Goal: Register for event/course

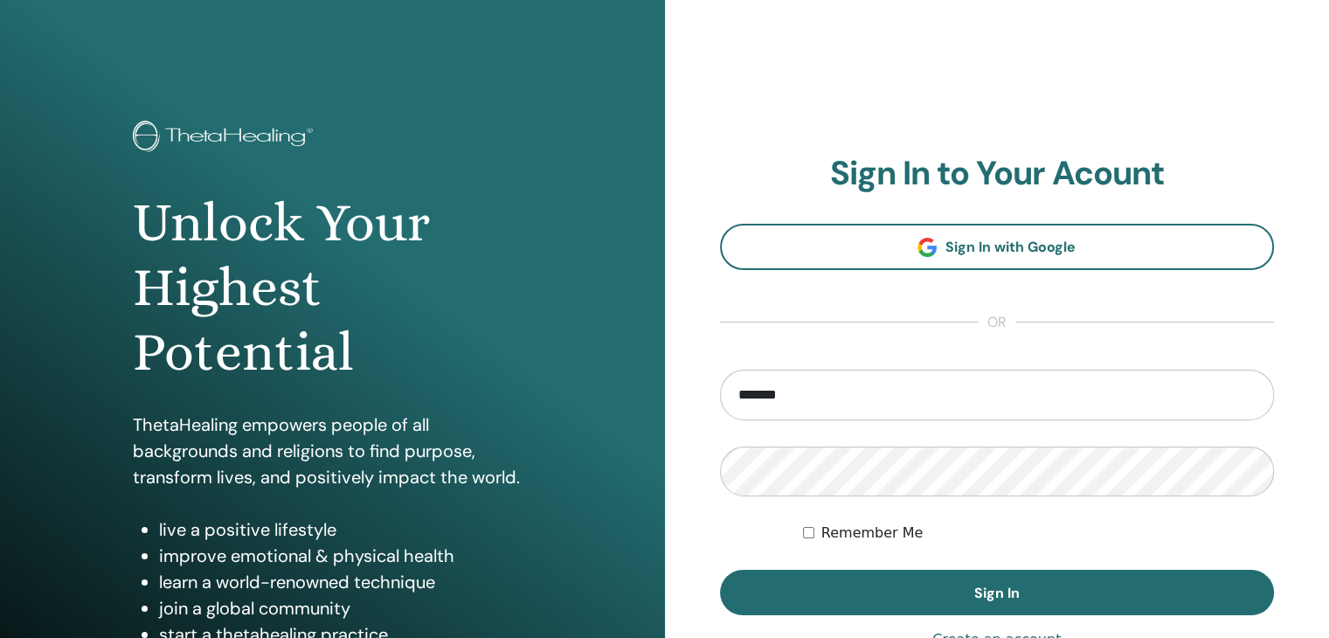
type input "**********"
click at [720, 570] on button "Sign In" at bounding box center [997, 592] width 555 height 45
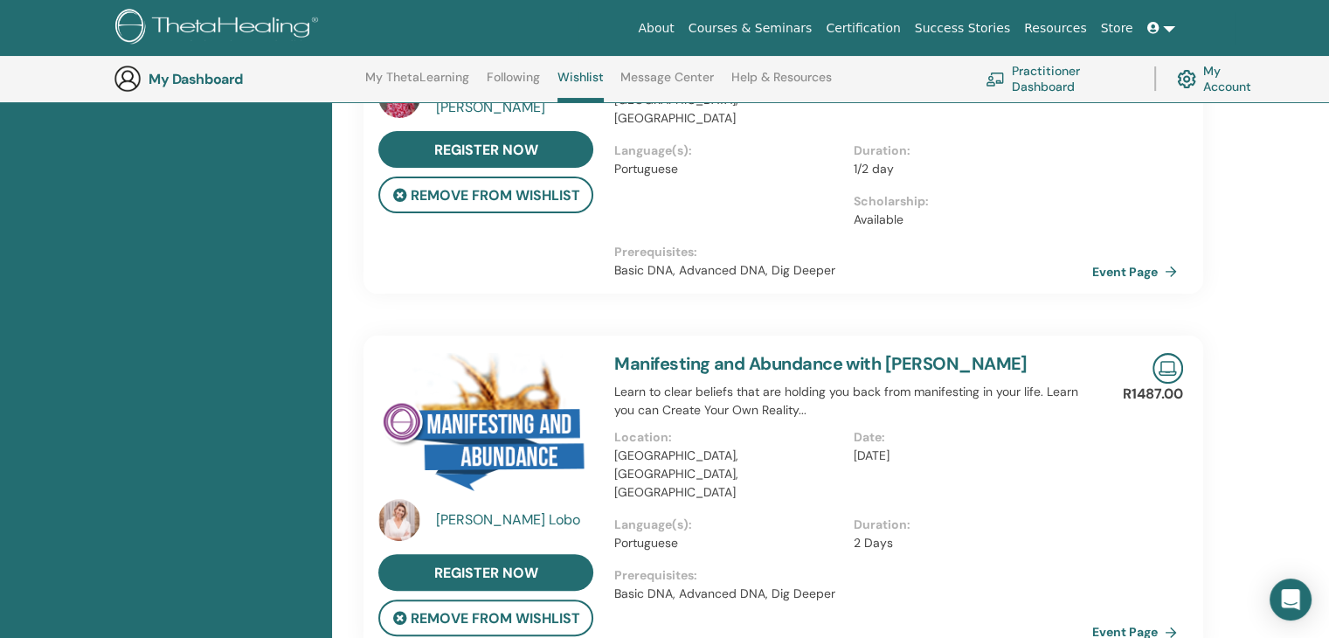
scroll to position [290, 0]
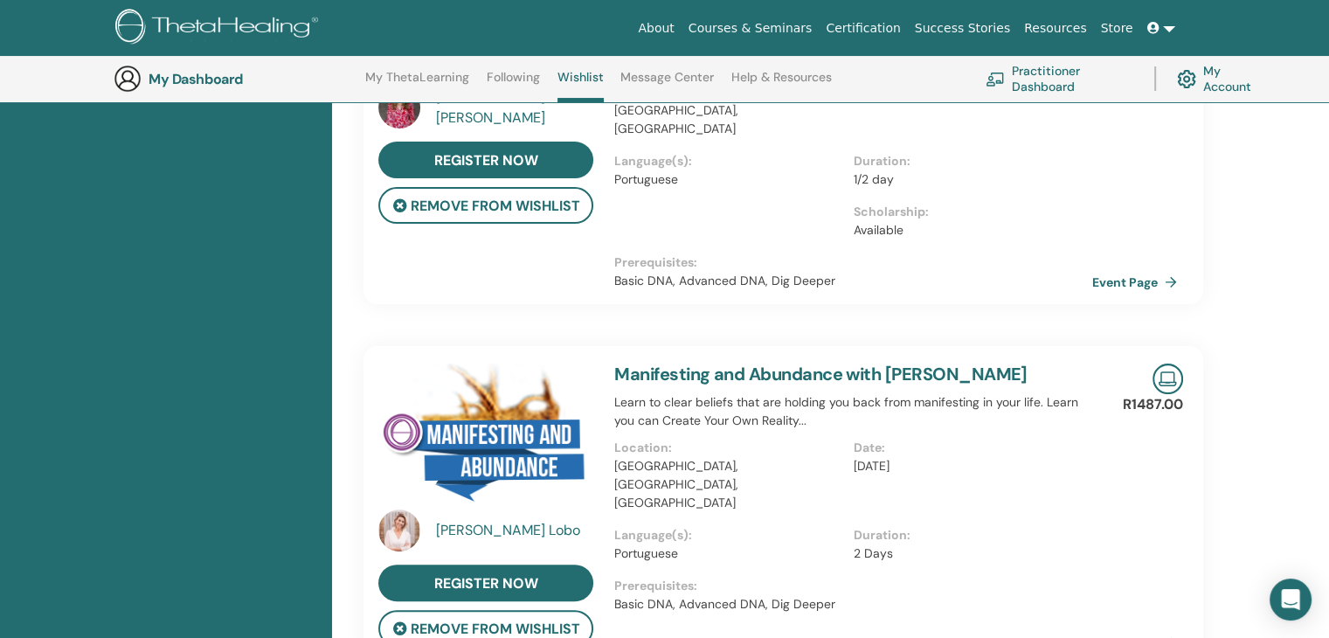
click at [695, 363] on link "Manifesting and Abundance with [PERSON_NAME]" at bounding box center [820, 374] width 413 height 23
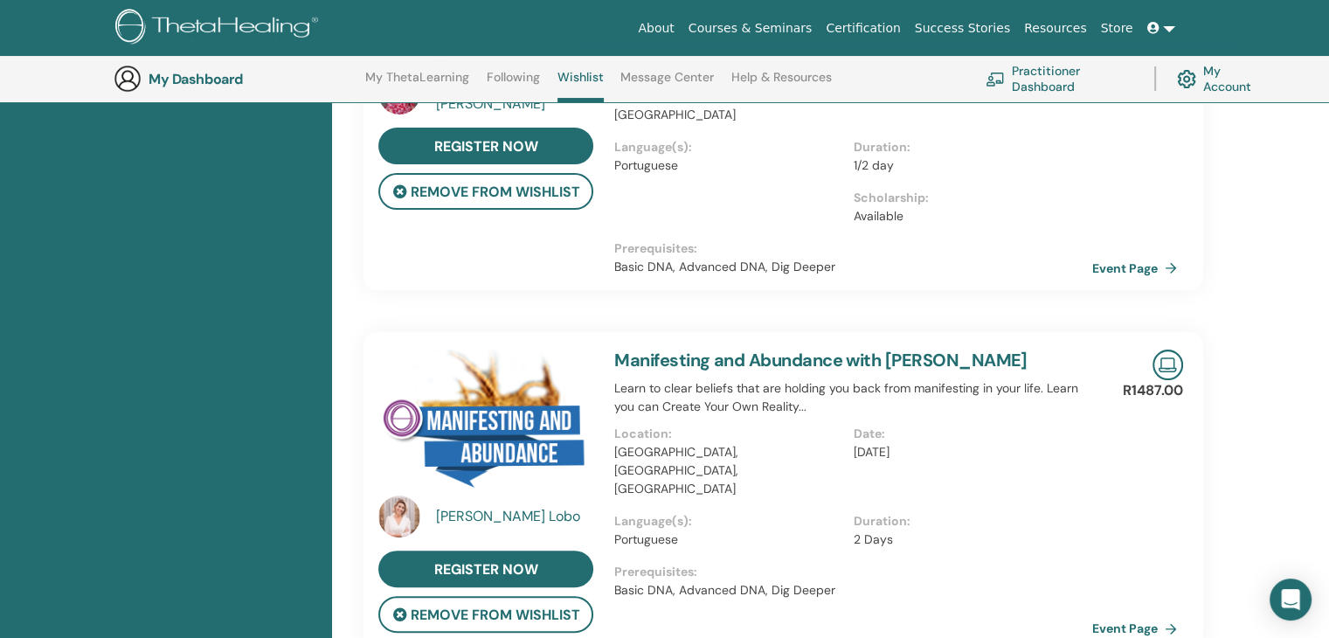
scroll to position [303, 0]
click at [748, 349] on link "Manifesting and Abundance with Anna Lobo" at bounding box center [820, 360] width 413 height 23
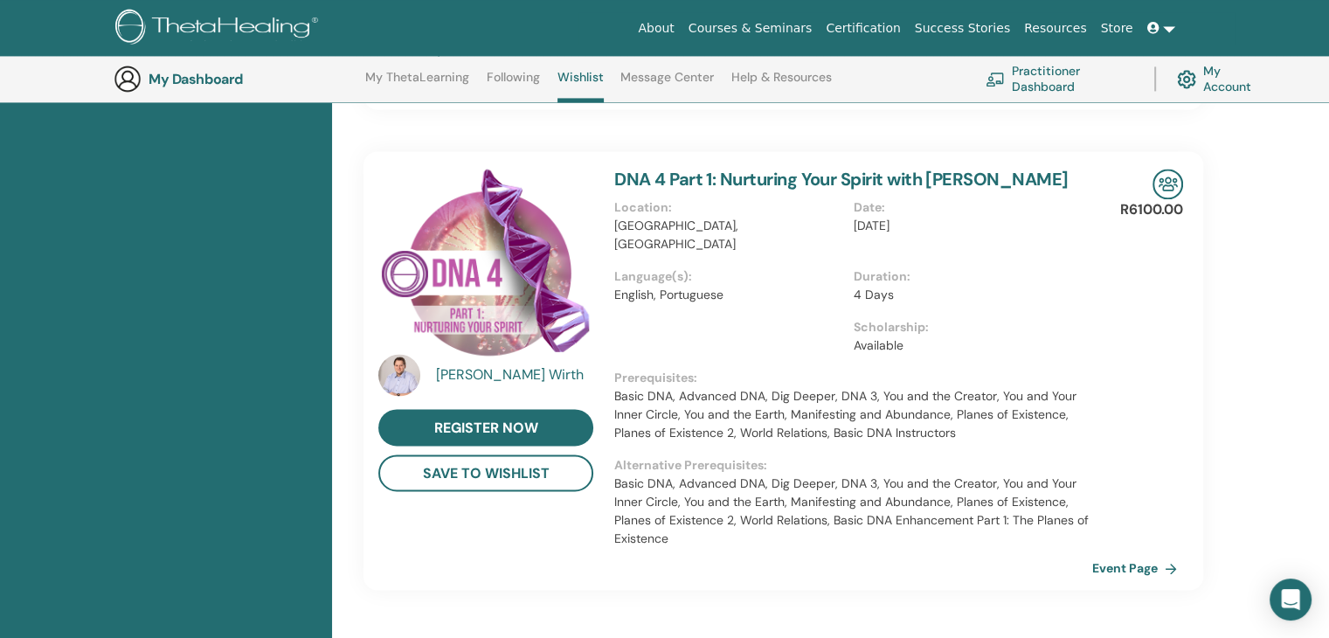
scroll to position [2649, 0]
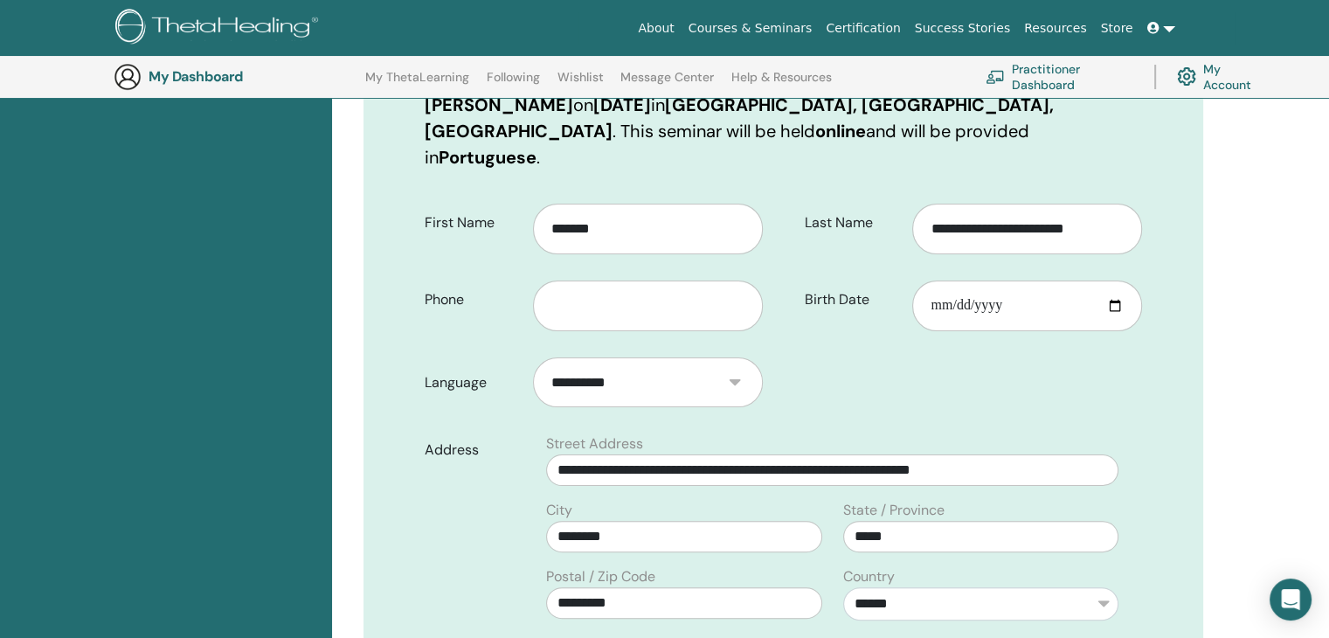
scroll to position [310, 0]
click at [939, 281] on input "Birth Date" at bounding box center [1027, 306] width 230 height 51
type input "**********"
click at [643, 281] on input "text" at bounding box center [648, 306] width 230 height 51
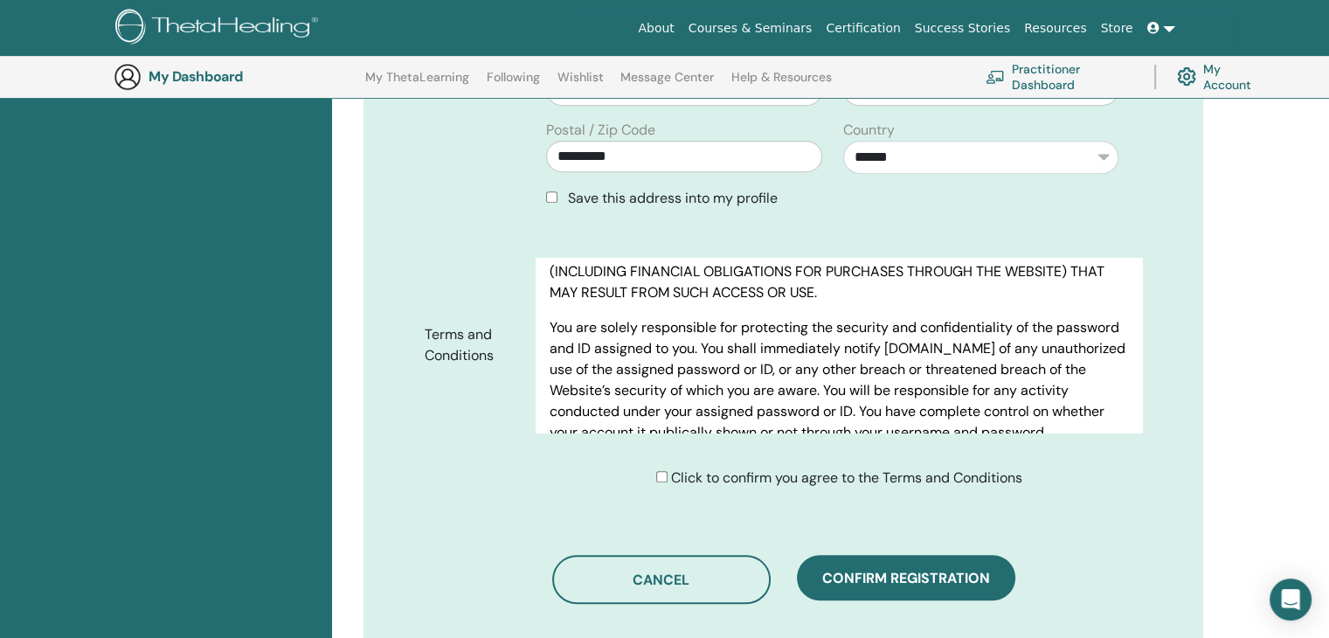
scroll to position [2424, 0]
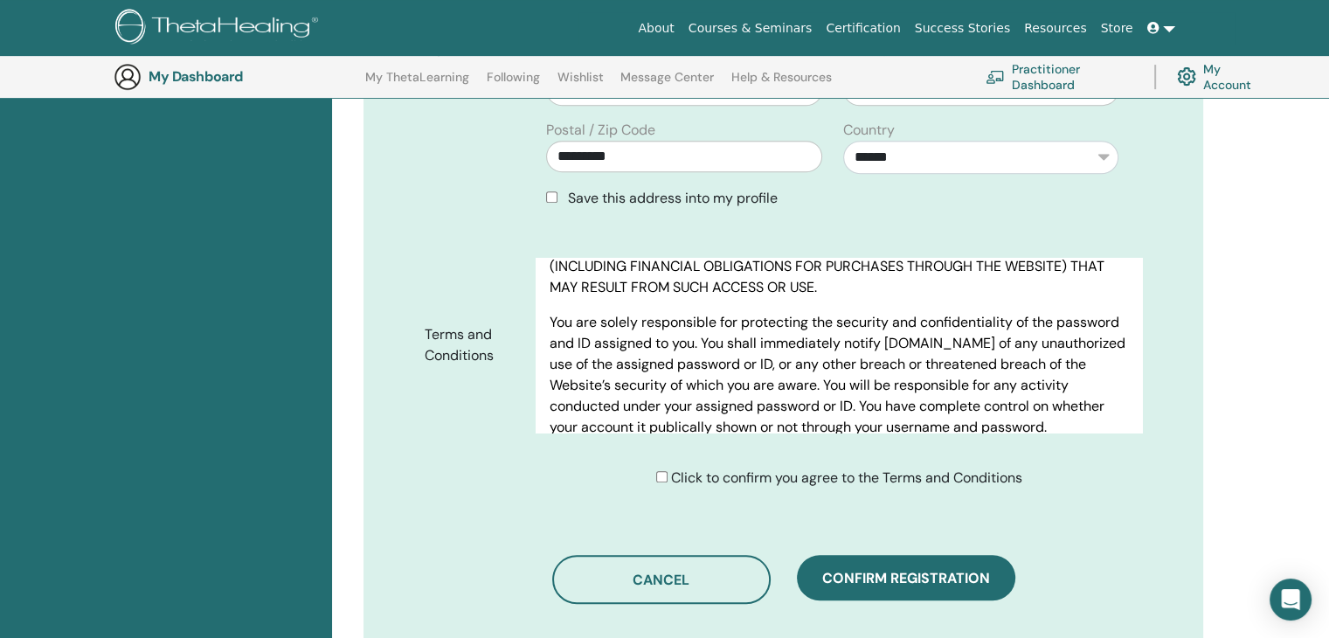
type input "**********"
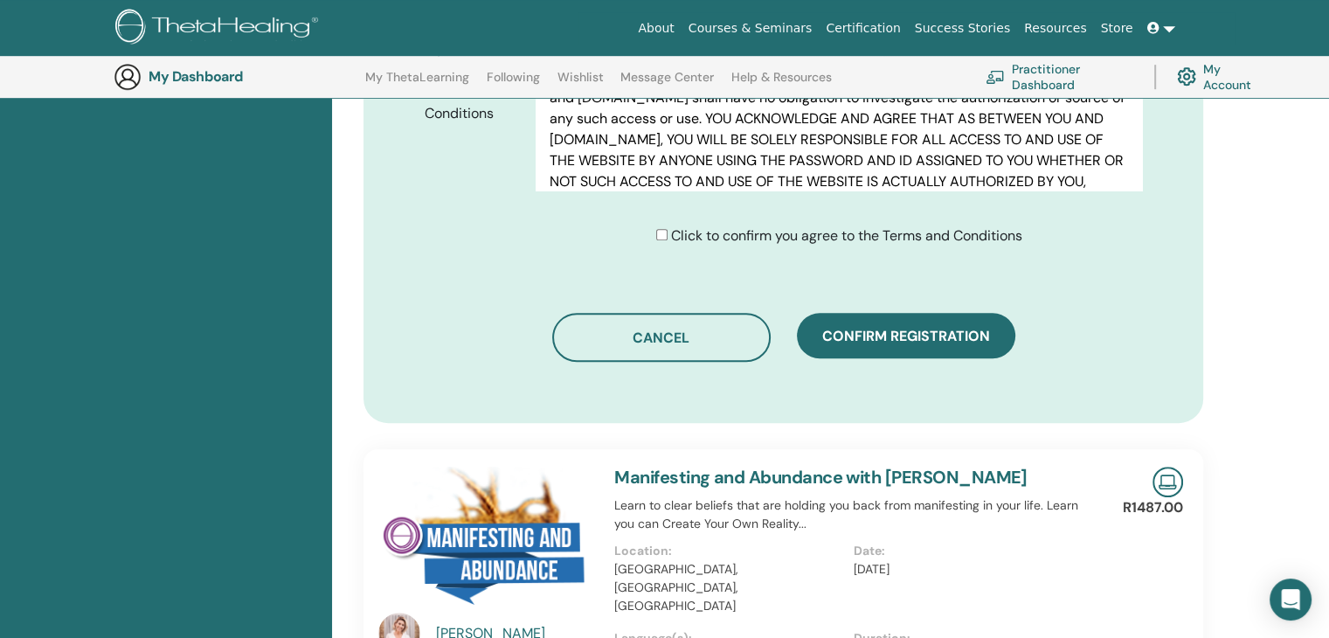
scroll to position [982, 0]
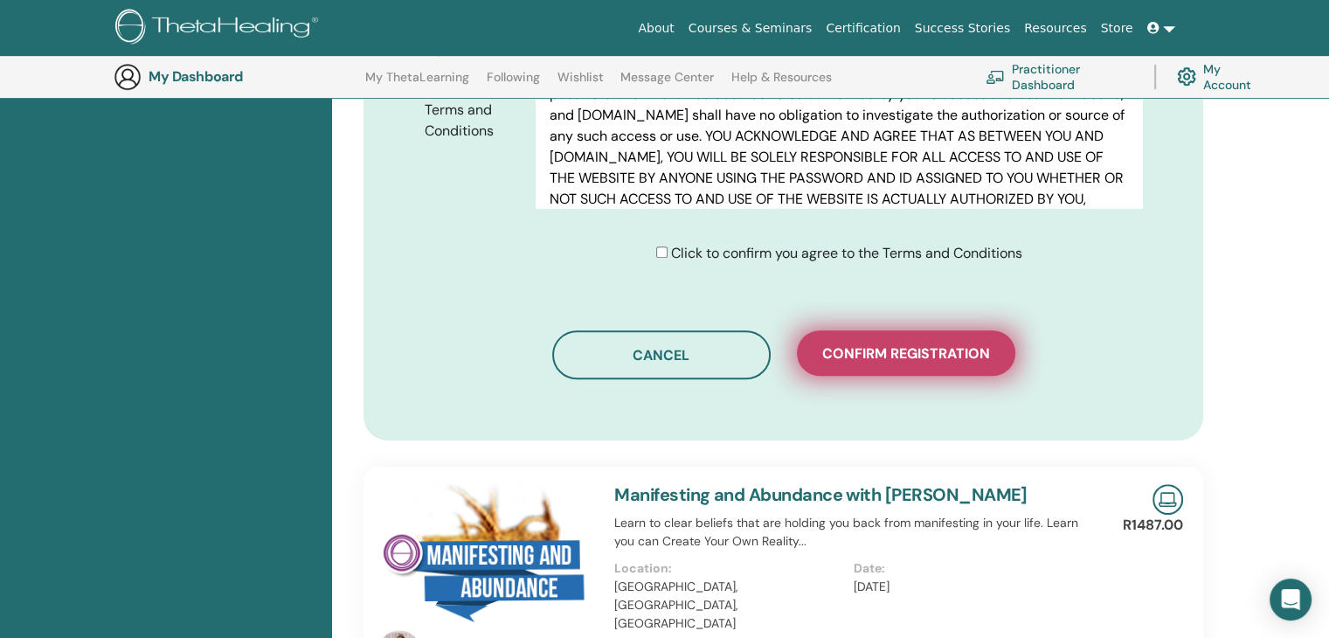
click at [921, 344] on span "Confirm registration" at bounding box center [906, 353] width 168 height 18
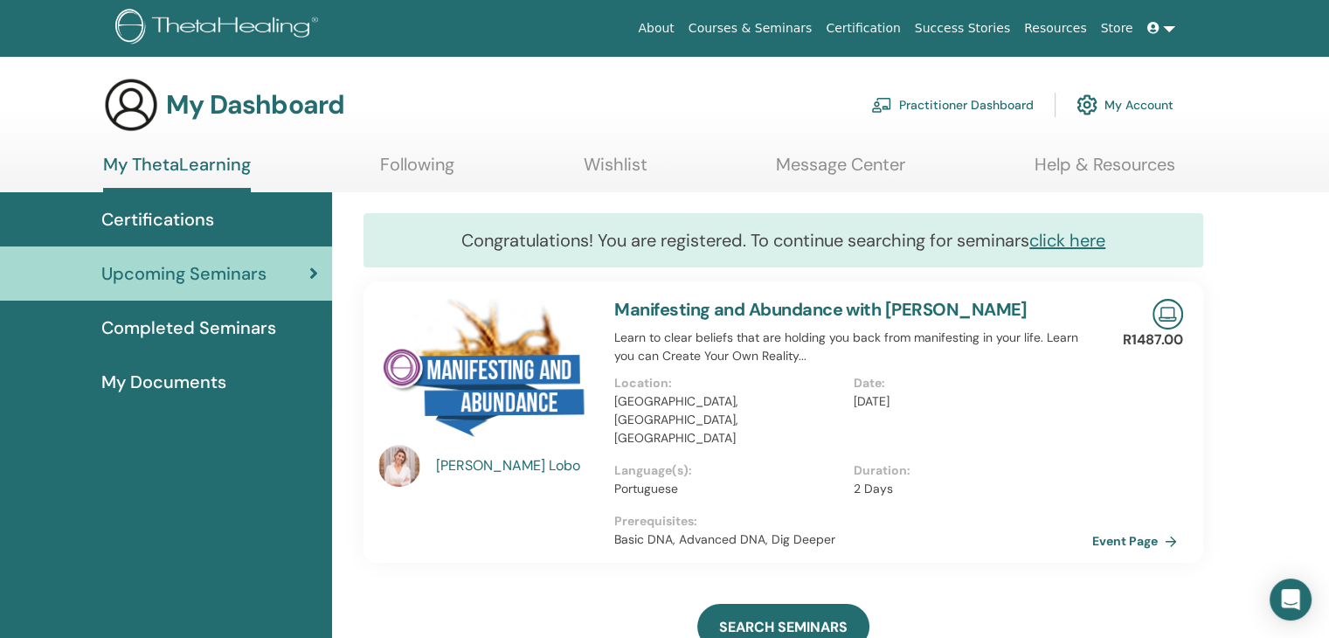
click at [205, 211] on span "Certifications" at bounding box center [157, 219] width 113 height 26
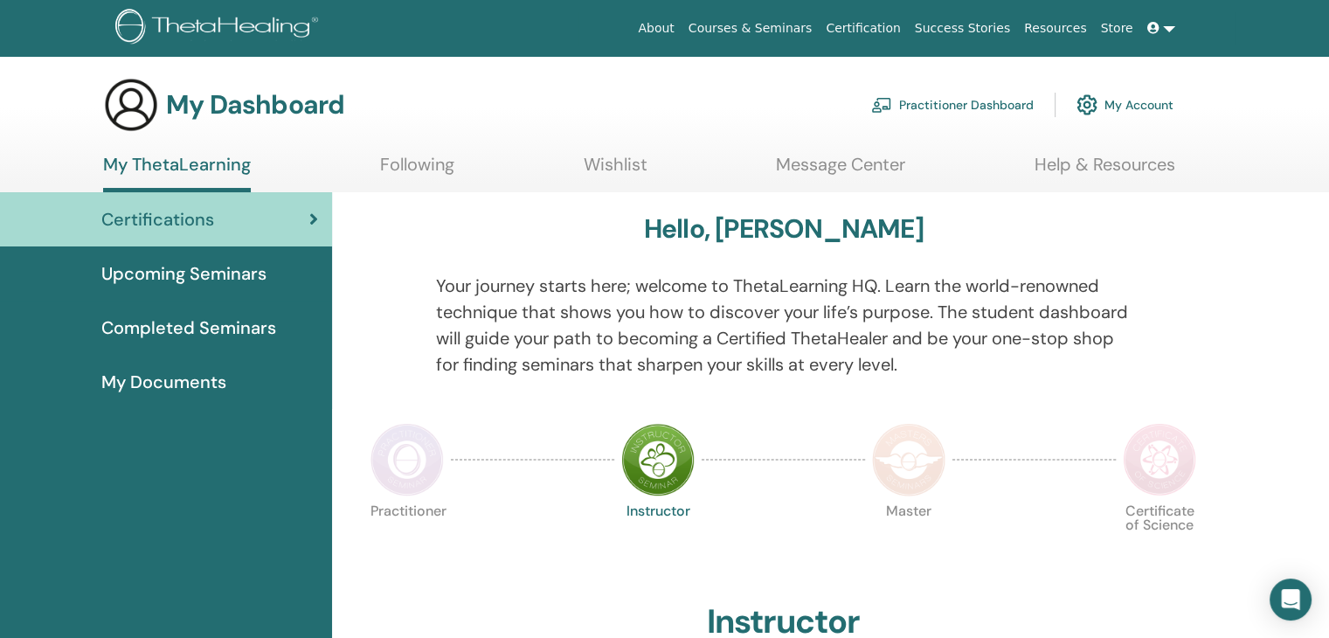
click at [191, 389] on span "My Documents" at bounding box center [163, 382] width 125 height 26
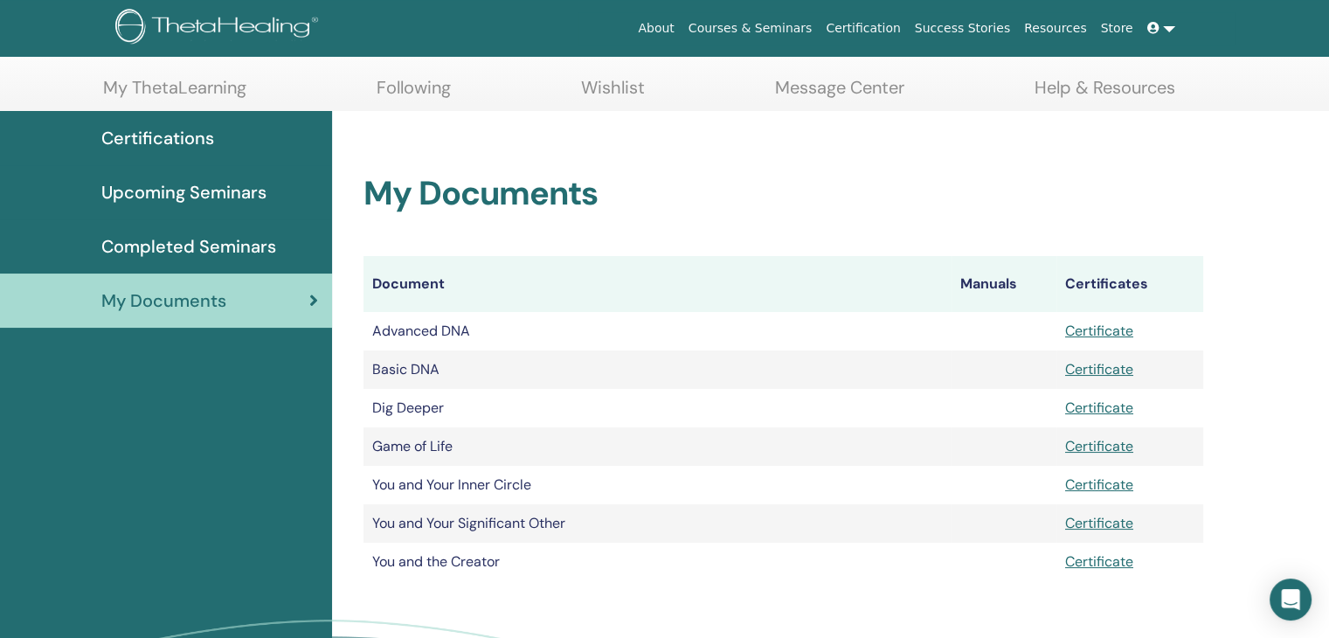
scroll to position [44, 0]
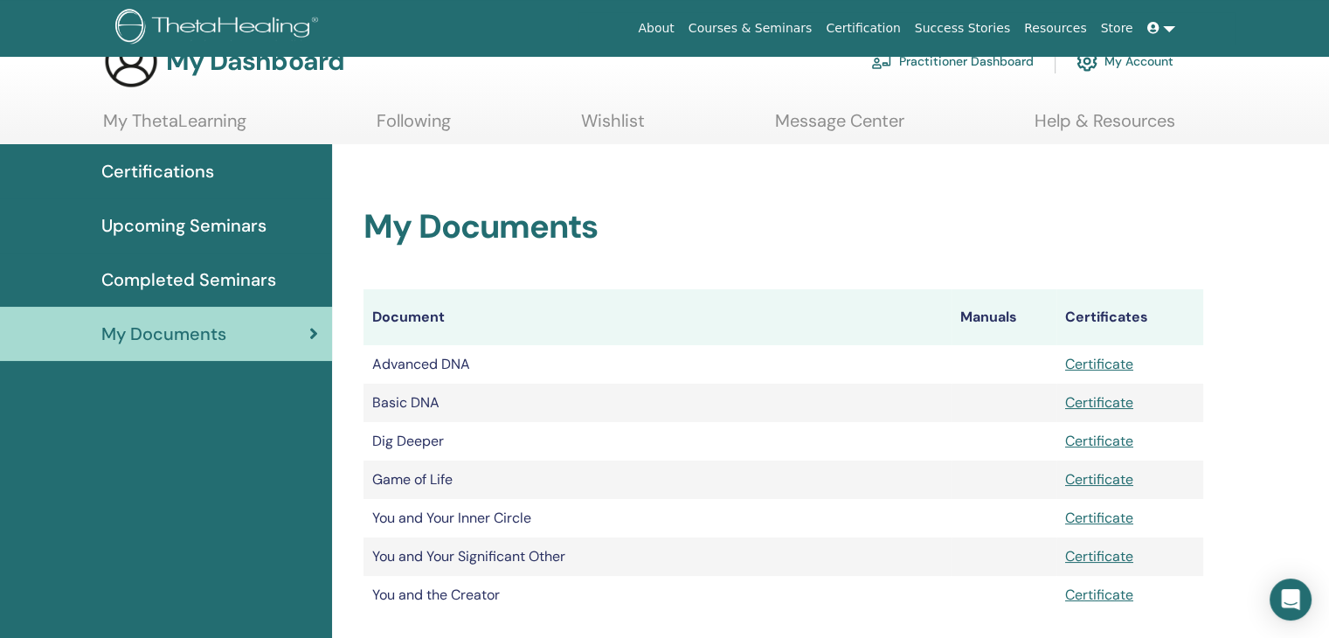
click at [213, 269] on span "Completed Seminars" at bounding box center [188, 279] width 175 height 26
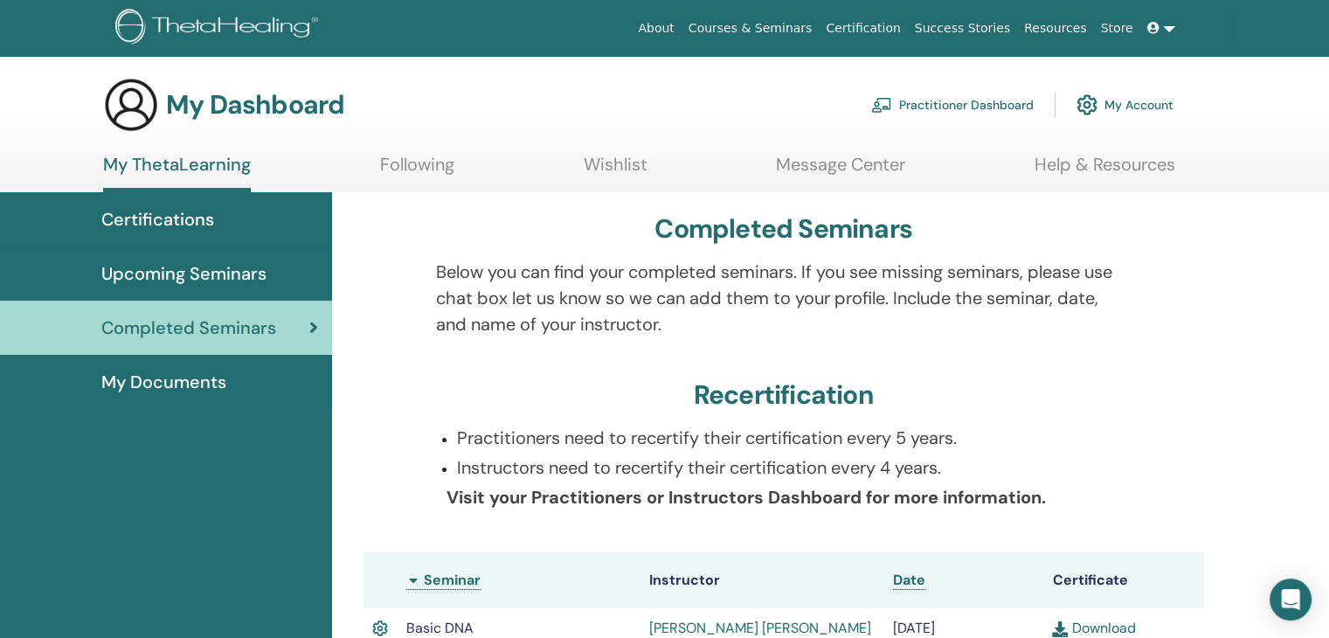
click at [255, 280] on span "Upcoming Seminars" at bounding box center [183, 273] width 165 height 26
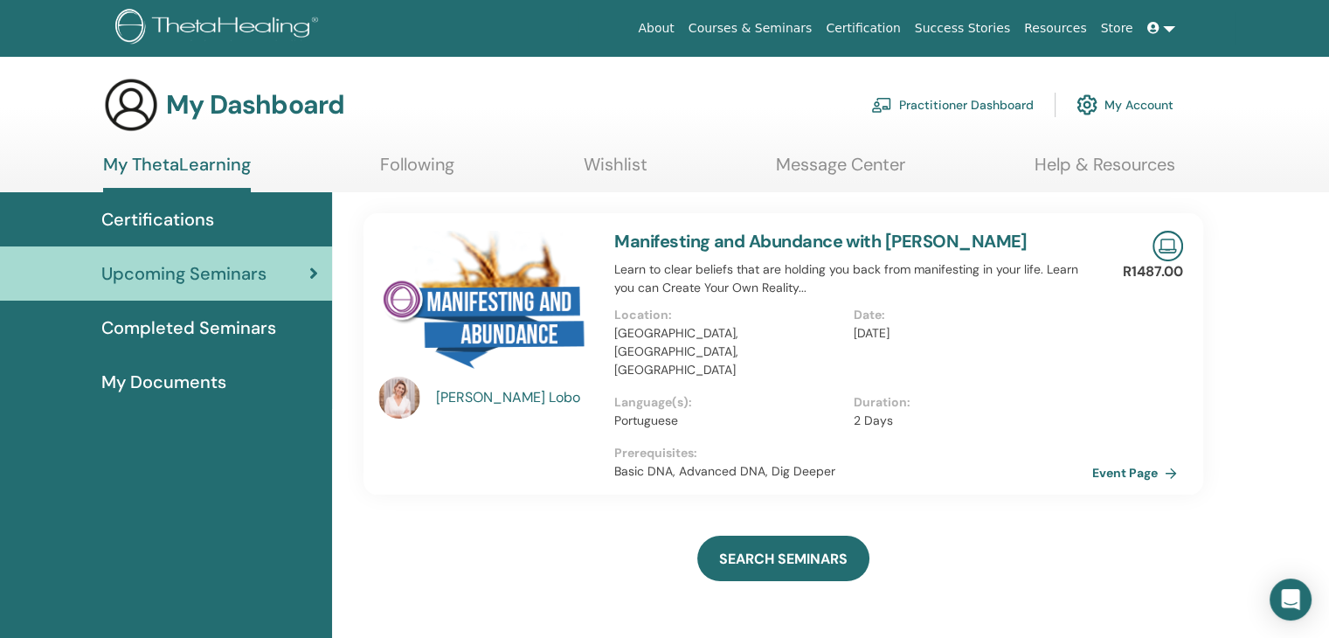
click at [246, 228] on div "Certifications" at bounding box center [166, 219] width 304 height 26
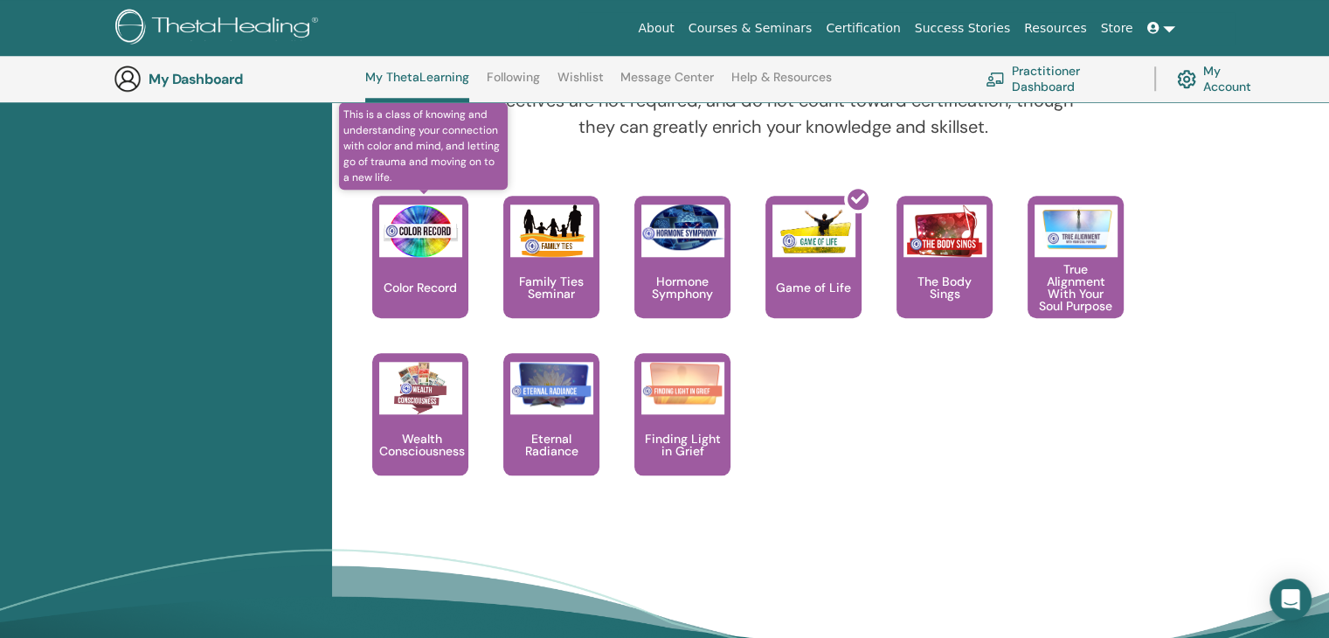
scroll to position [1629, 0]
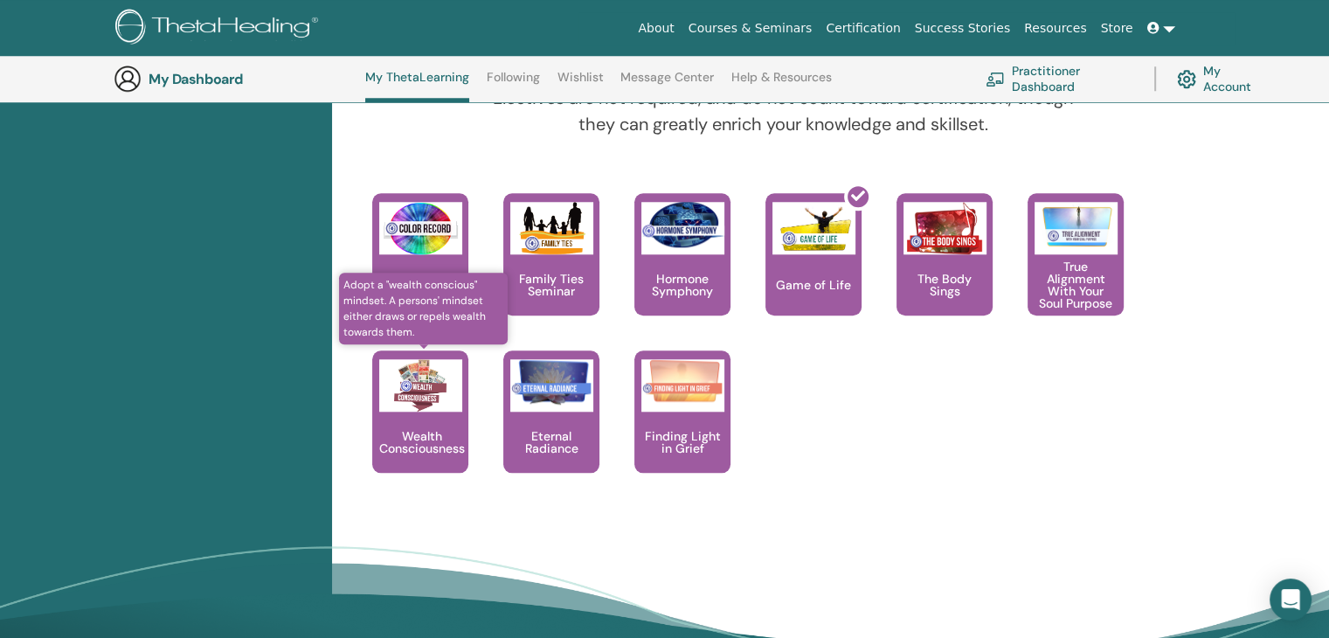
click at [418, 404] on img at bounding box center [420, 385] width 83 height 52
